Goal: Task Accomplishment & Management: Manage account settings

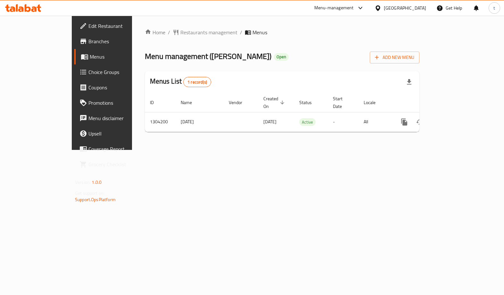
click at [88, 75] on span "Choice Groups" at bounding box center [119, 72] width 62 height 8
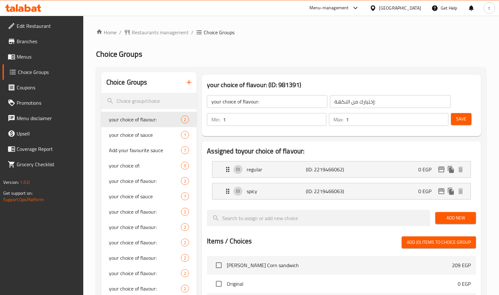
click at [302, 61] on div "Home / Restaurants management / Choice Groups Choice Groups Choice Groups your …" at bounding box center [291, 259] width 390 height 460
click at [146, 191] on div "your choice of sauce 7" at bounding box center [149, 196] width 96 height 15
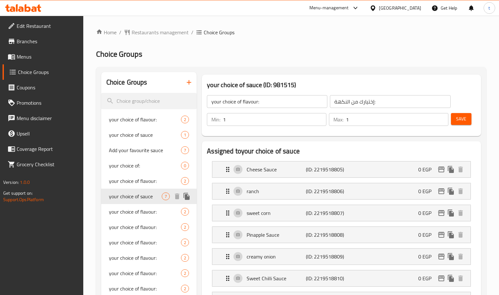
type input "your choice of sauce"
type input "اختيارك من الصوص"
click at [327, 73] on div "your choice of sauce (ID: 981515) your choice of sauce ​ اختيارك من الصوص ​ Min…" at bounding box center [341, 105] width 284 height 67
click at [164, 32] on span "Restaurants management" at bounding box center [160, 33] width 57 height 8
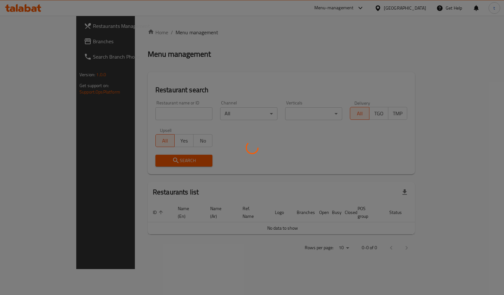
click at [7, 49] on div at bounding box center [252, 147] width 504 height 295
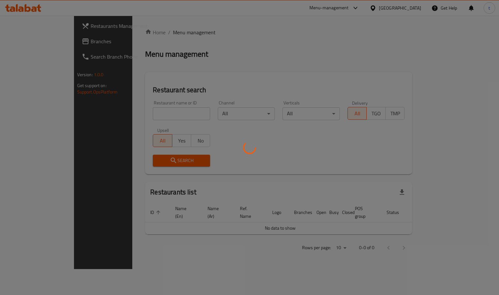
click at [24, 45] on div at bounding box center [249, 147] width 499 height 295
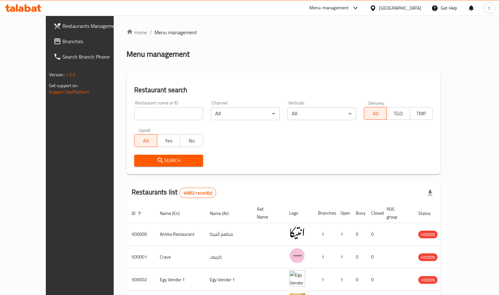
click at [62, 45] on span "Branches" at bounding box center [93, 41] width 62 height 8
